Goal: Task Accomplishment & Management: Complete application form

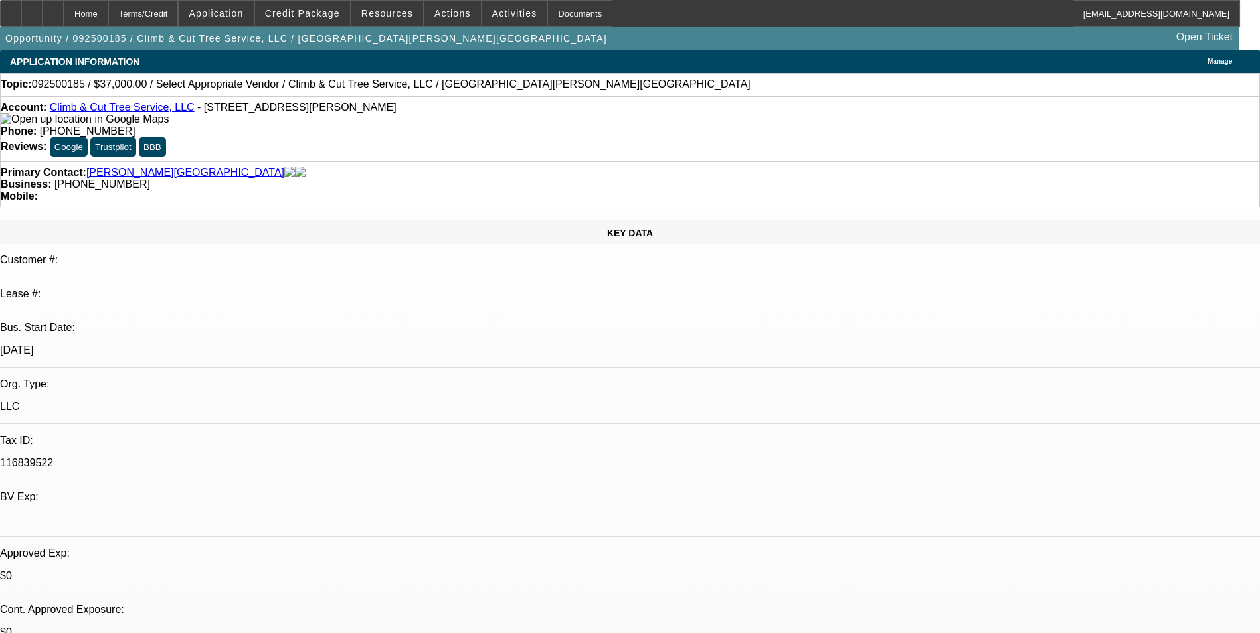
select select "0"
select select "2"
select select "0.1"
select select "4"
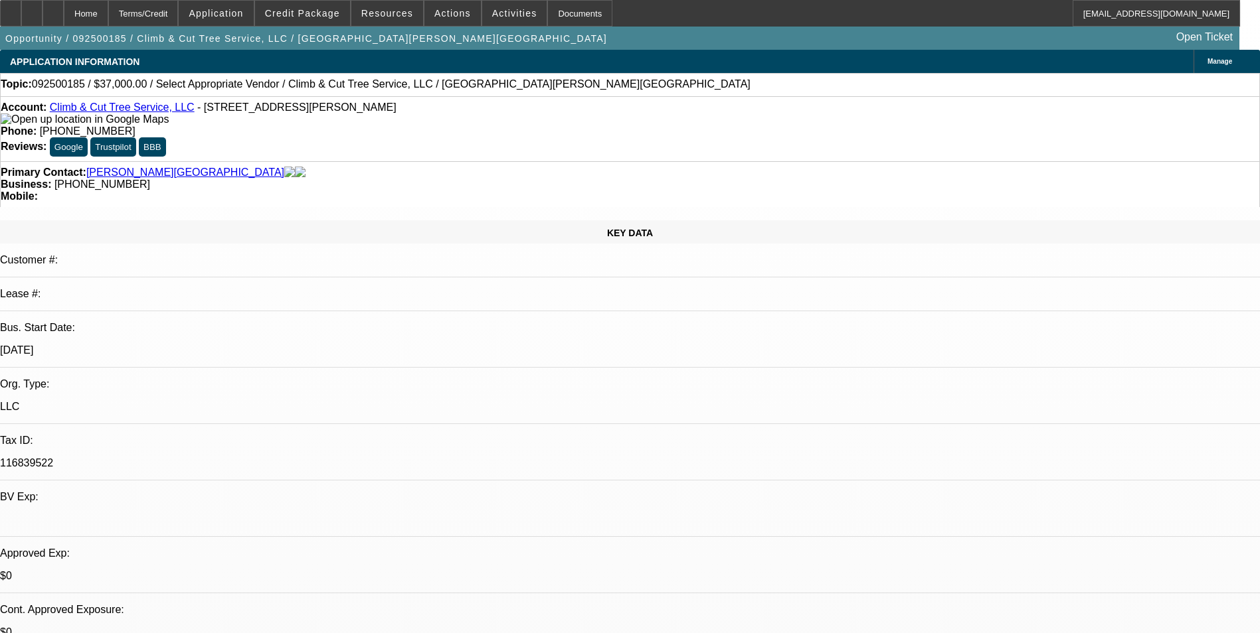
scroll to position [133, 0]
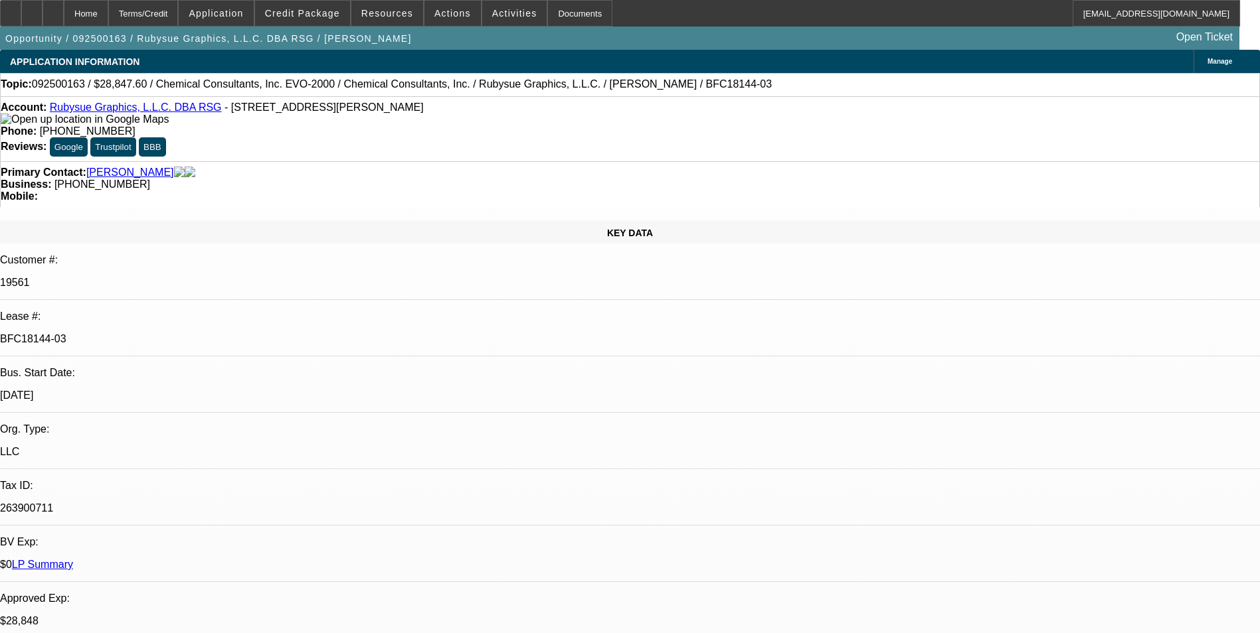
select select "0"
select select "2"
select select "0"
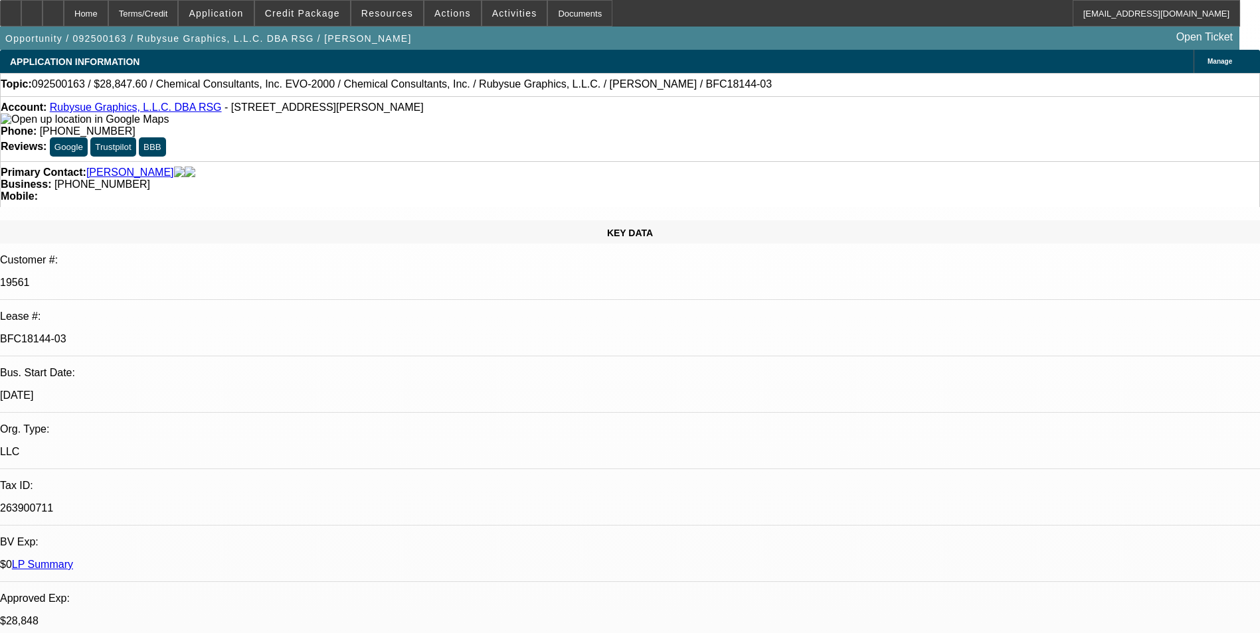
select select "0"
select select "2"
select select "0"
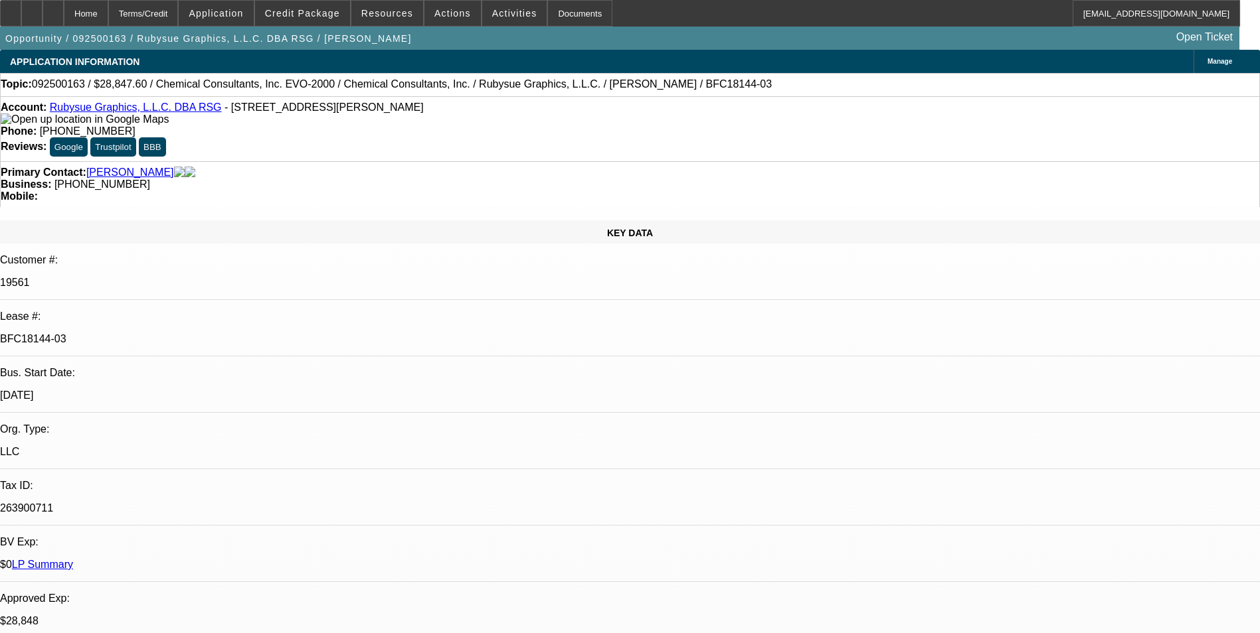
select select "0"
select select "2"
select select "0"
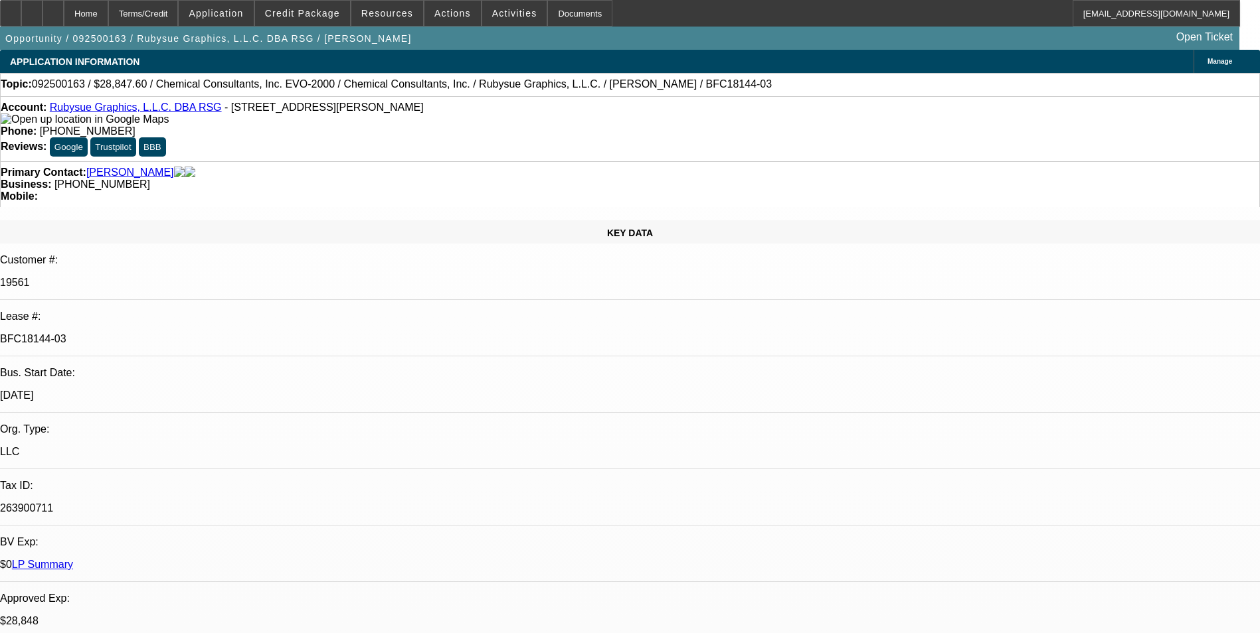
select select "2"
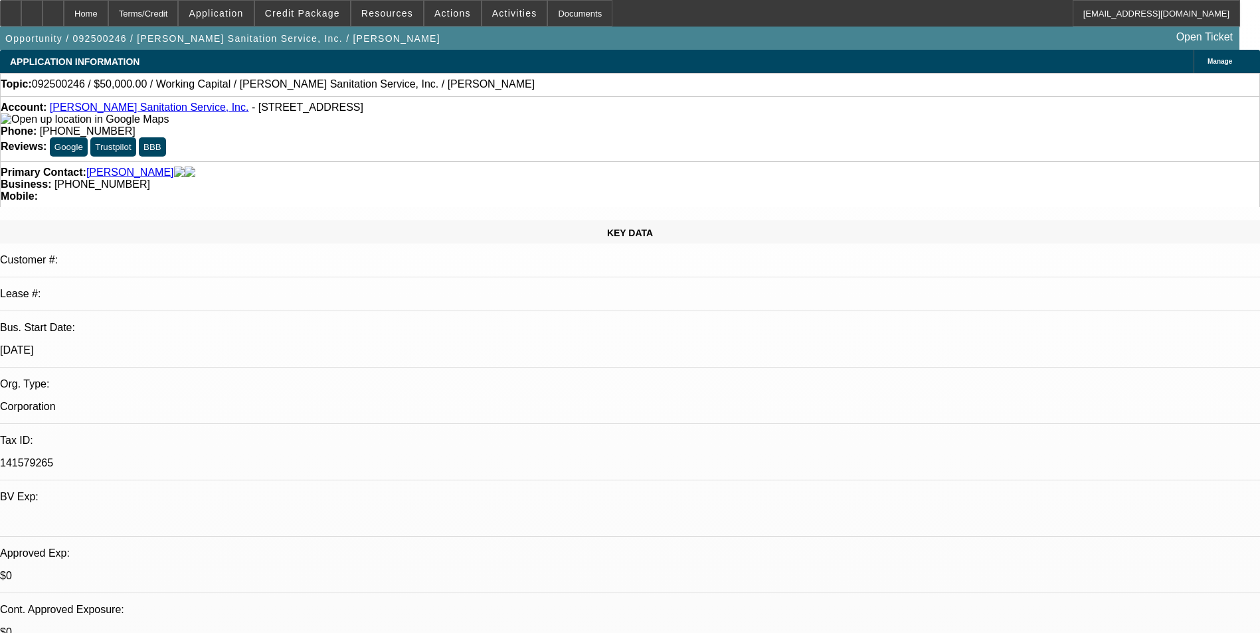
select select "0"
select select "2"
select select "0"
select select "6"
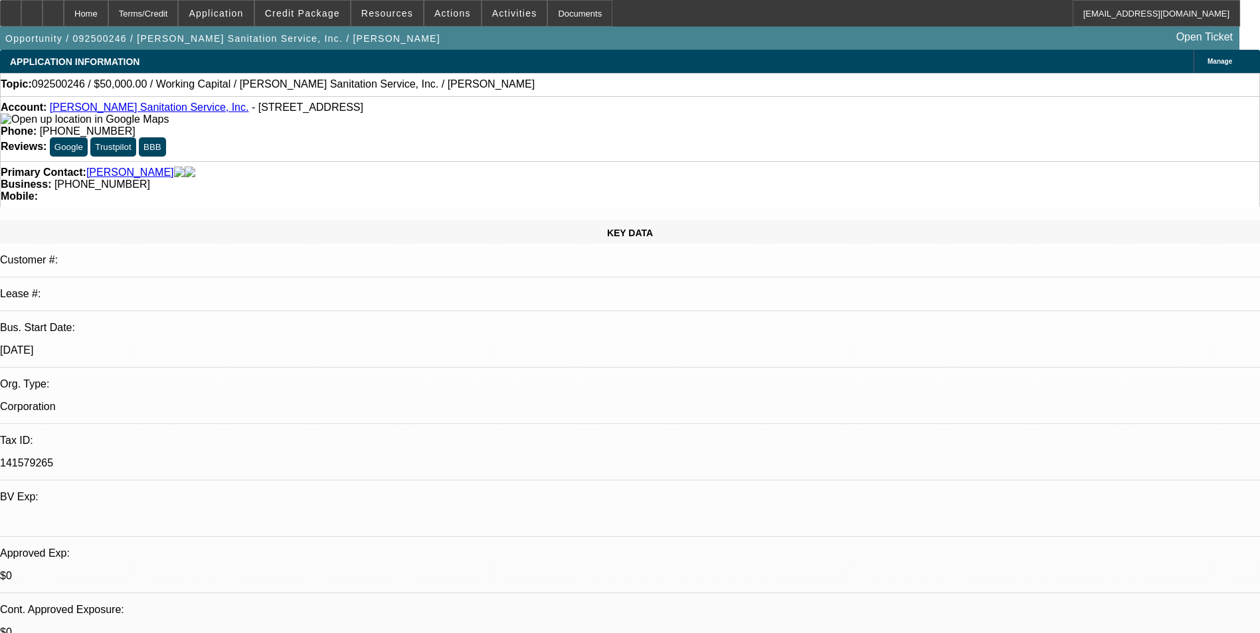
select select "0"
select select "2"
select select "0"
select select "6"
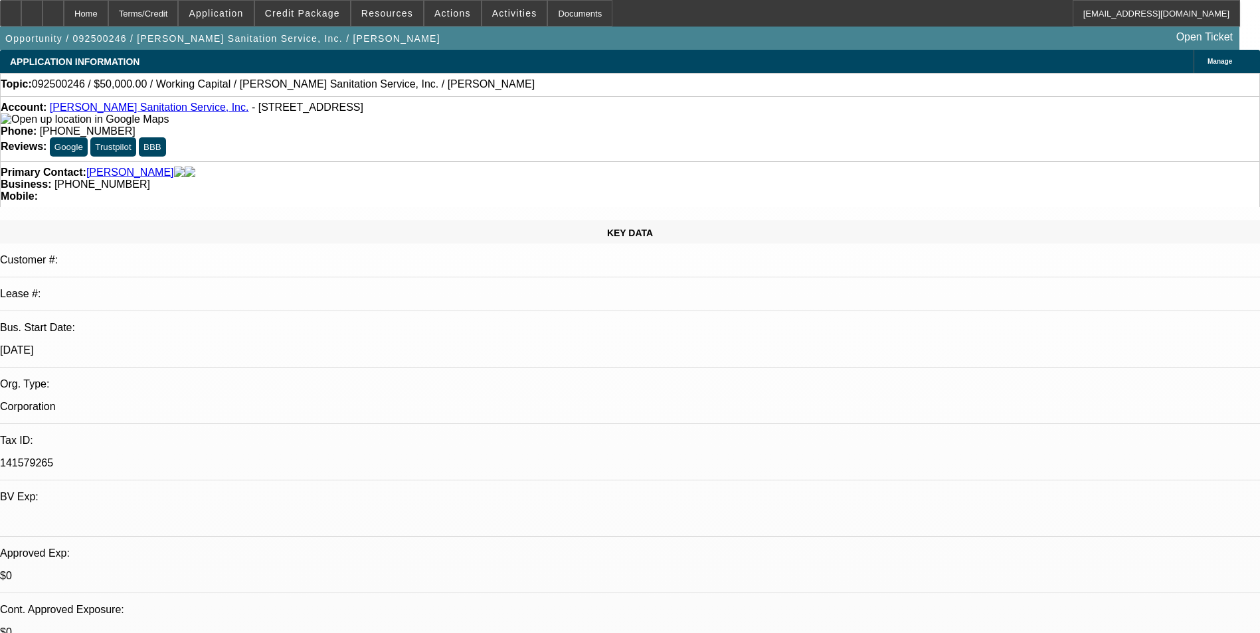
select select "0"
select select "2"
select select "0"
select select "6"
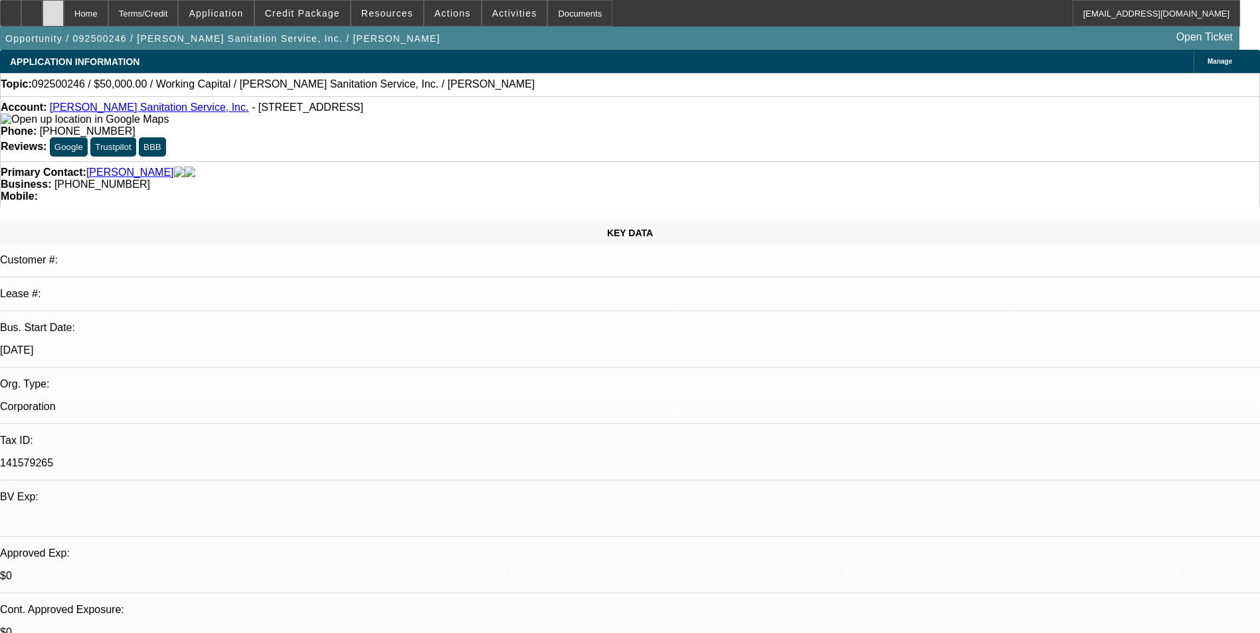
click at [53, 9] on icon at bounding box center [53, 9] width 0 height 0
select select "0"
select select "2"
select select "0"
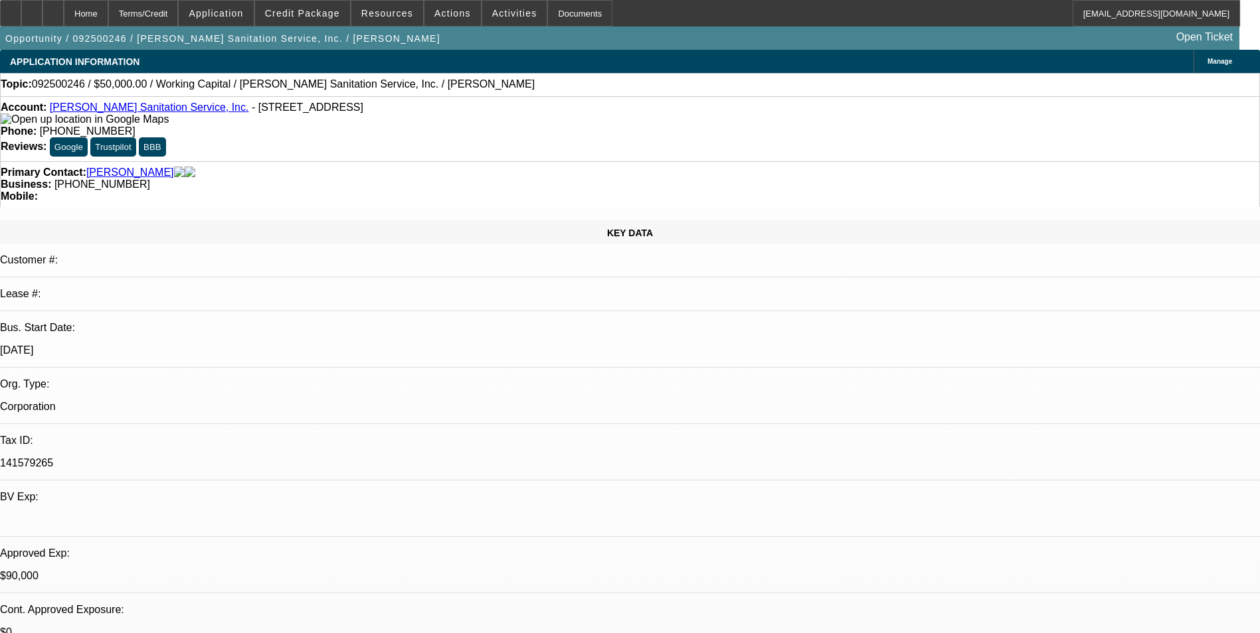
select select "6"
select select "0"
select select "2"
select select "0"
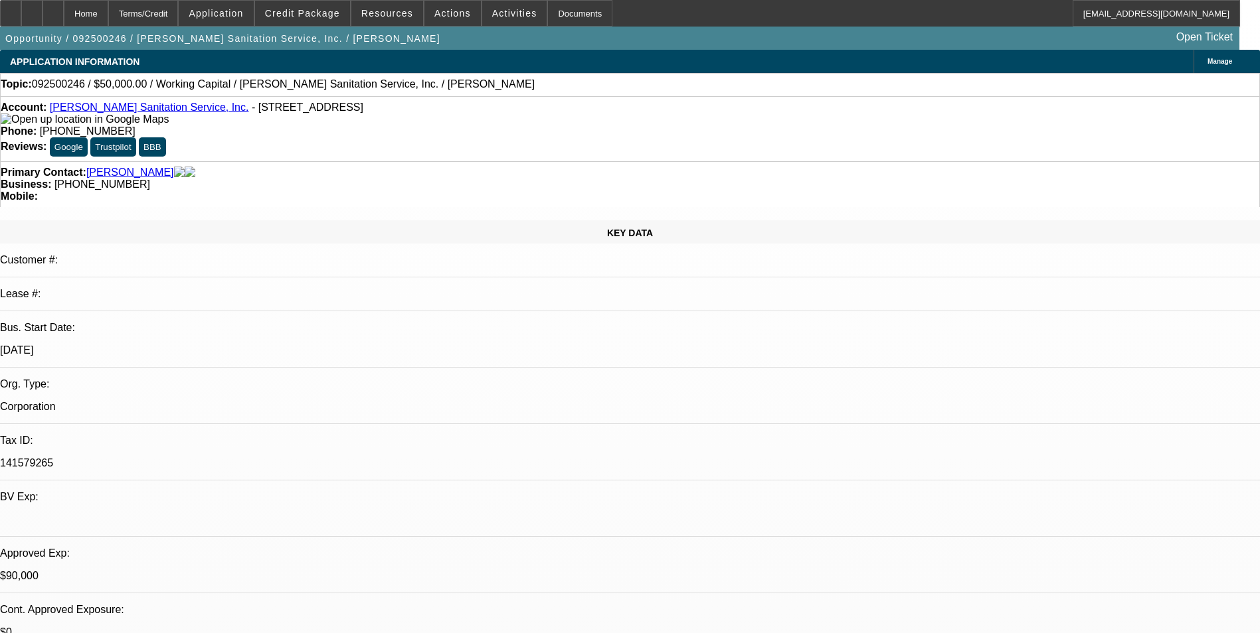
select select "6"
select select "0"
select select "2"
select select "0"
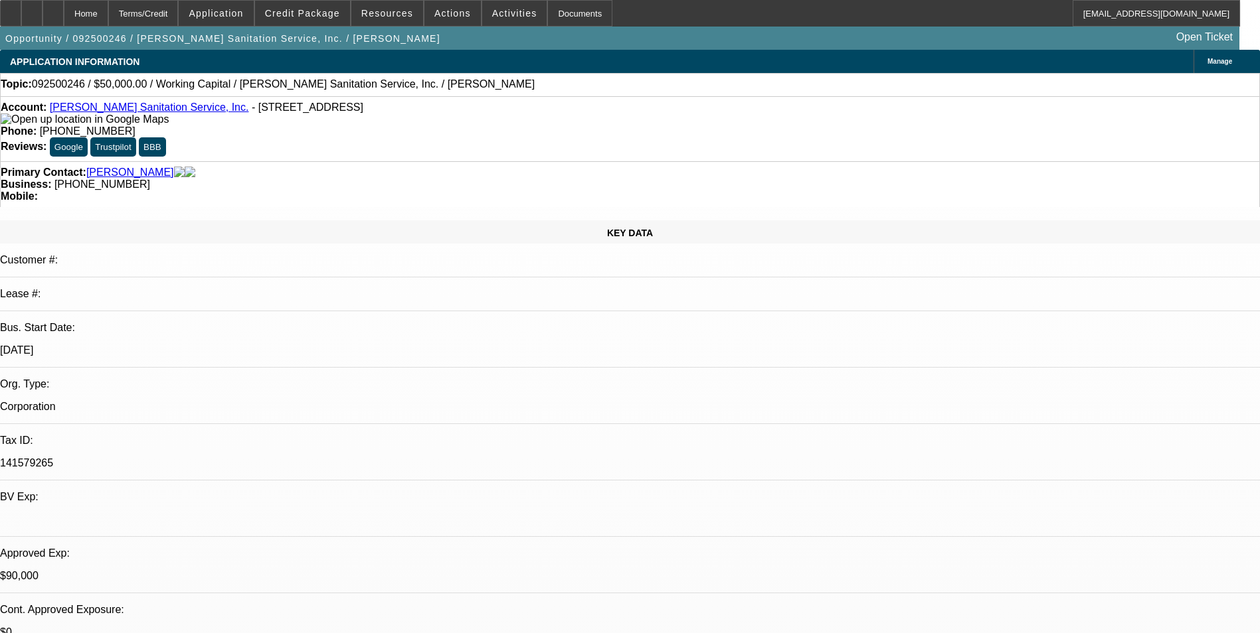
select select "6"
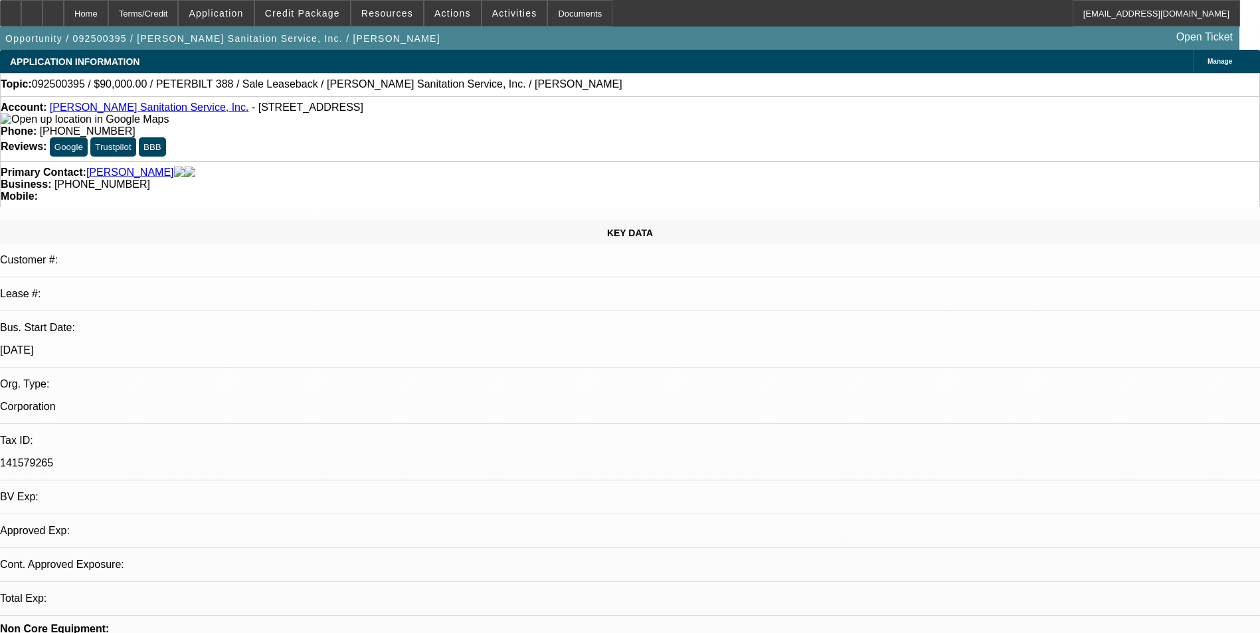
select select "0"
select select "2"
select select "0"
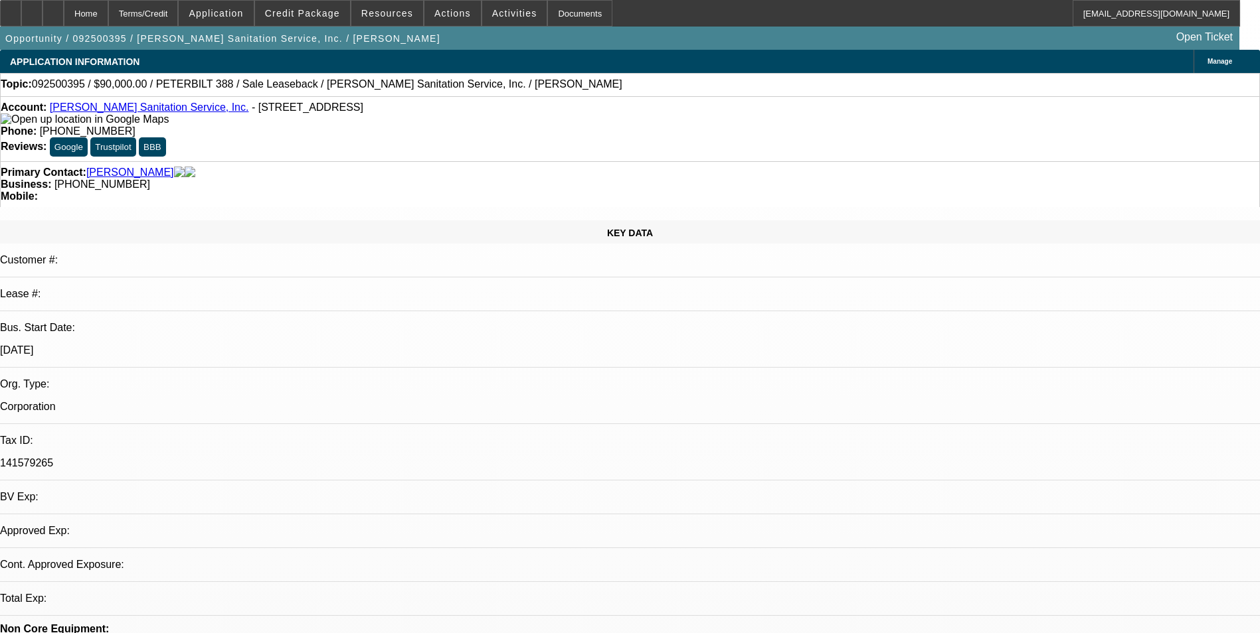
select select "0"
select select "1"
select select "2"
select select "6"
select select "1"
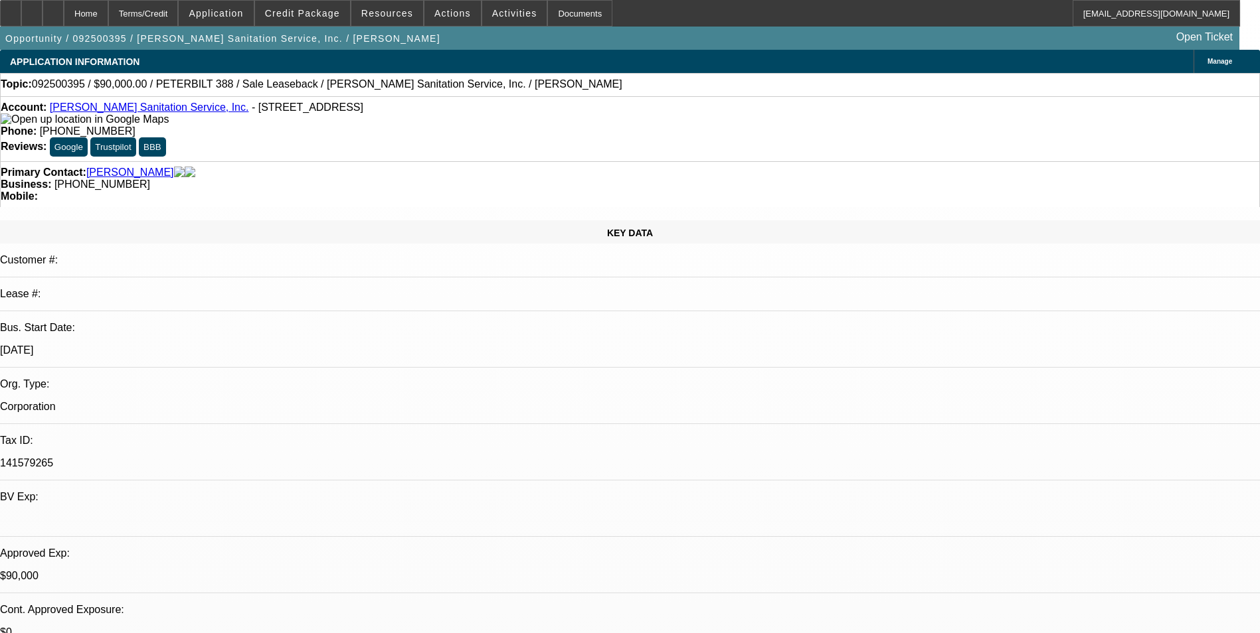
select select "2"
select select "6"
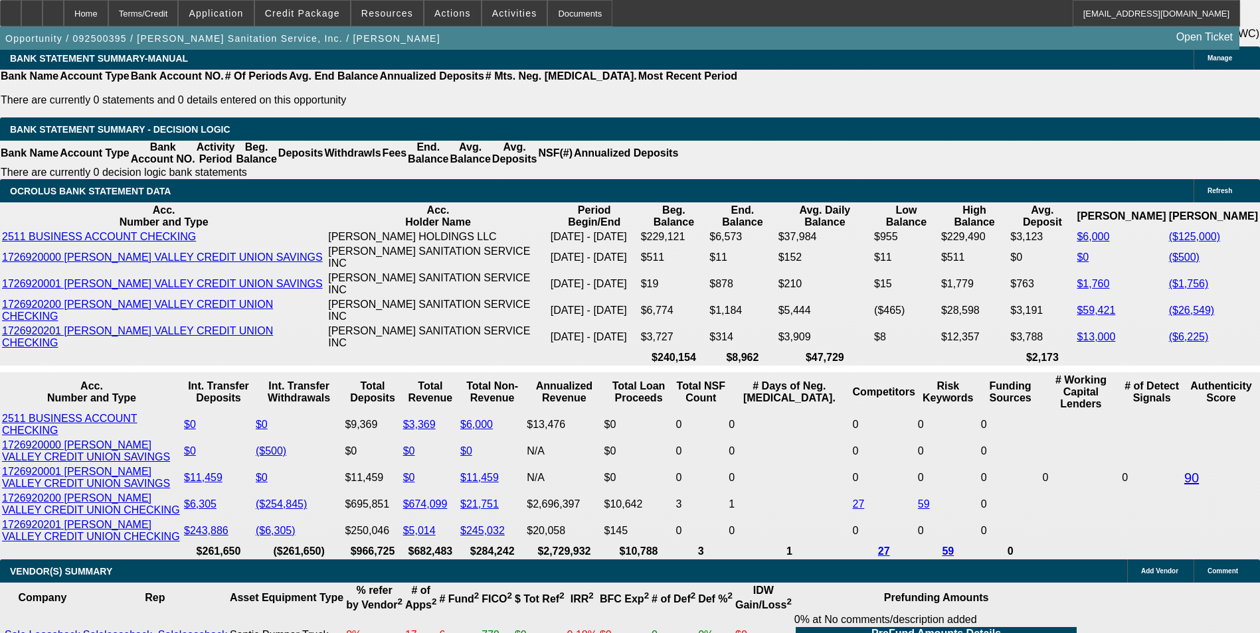
scroll to position [2722, 0]
